Goal: Find specific page/section: Find specific page/section

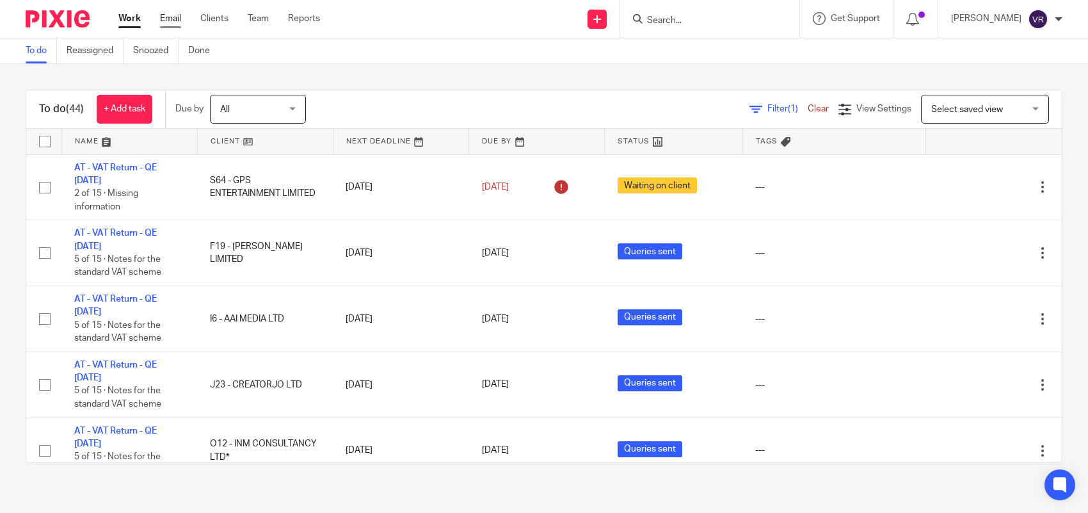
click at [168, 17] on link "Email" at bounding box center [170, 18] width 21 height 13
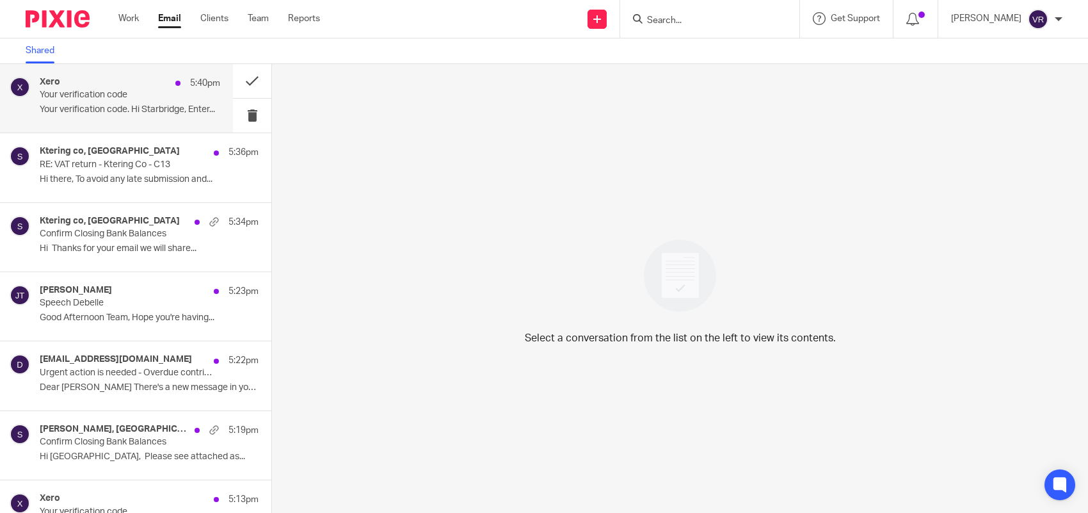
click at [116, 101] on div "Xero 5:40pm Your verification code Your verification code. Hi Starbridge, Enter…" at bounding box center [130, 98] width 181 height 43
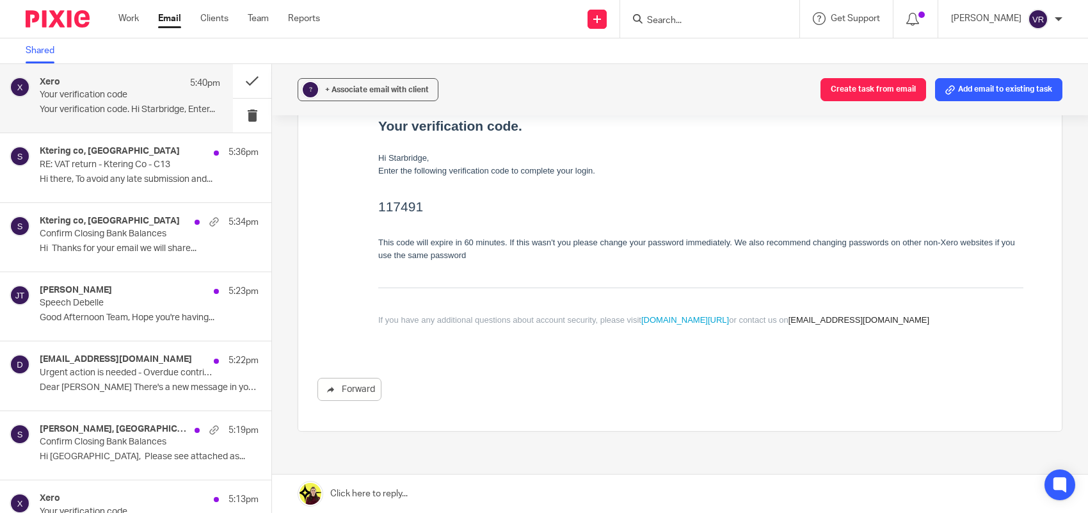
scroll to position [240, 0]
